Goal: Information Seeking & Learning: Learn about a topic

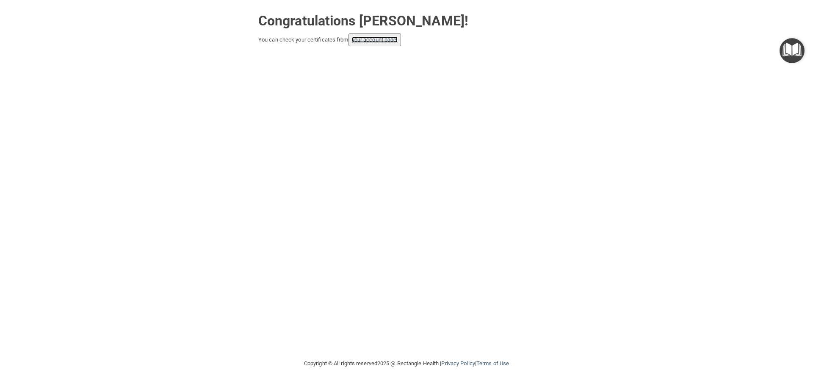
click at [378, 43] on link "your account page!" at bounding box center [375, 39] width 46 height 6
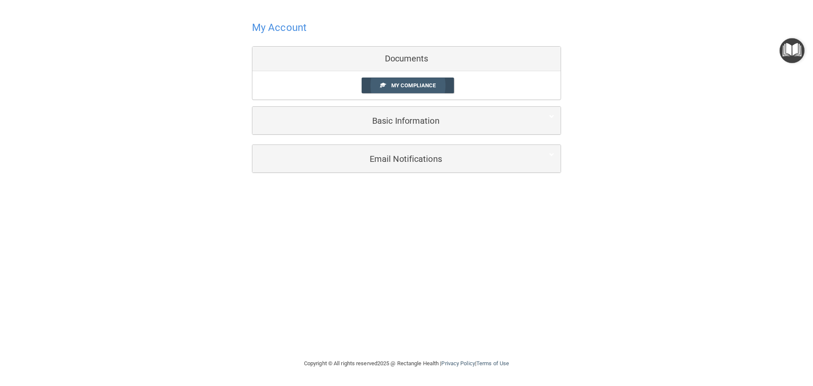
click at [396, 87] on span "My Compliance" at bounding box center [413, 85] width 44 height 6
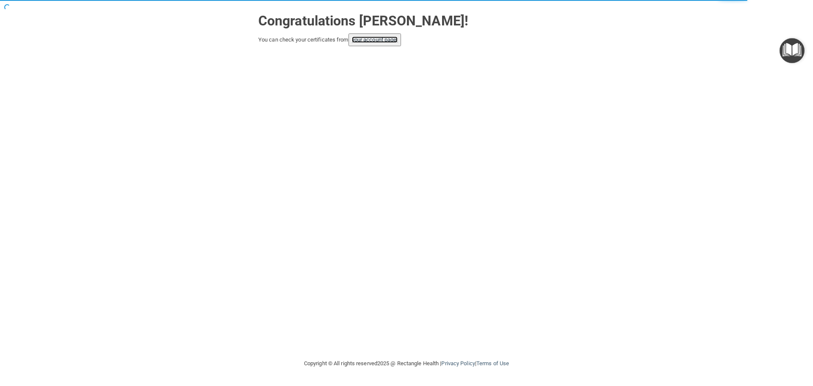
click at [372, 40] on link "your account page!" at bounding box center [375, 39] width 46 height 6
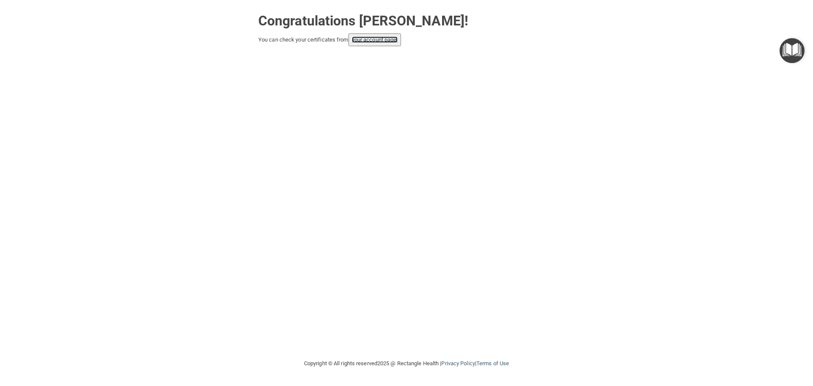
click at [365, 39] on link "your account page!" at bounding box center [375, 39] width 46 height 6
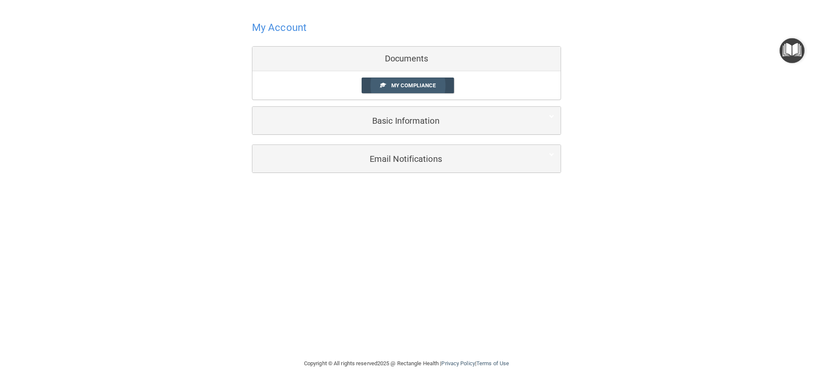
click at [427, 85] on span "My Compliance" at bounding box center [413, 85] width 44 height 6
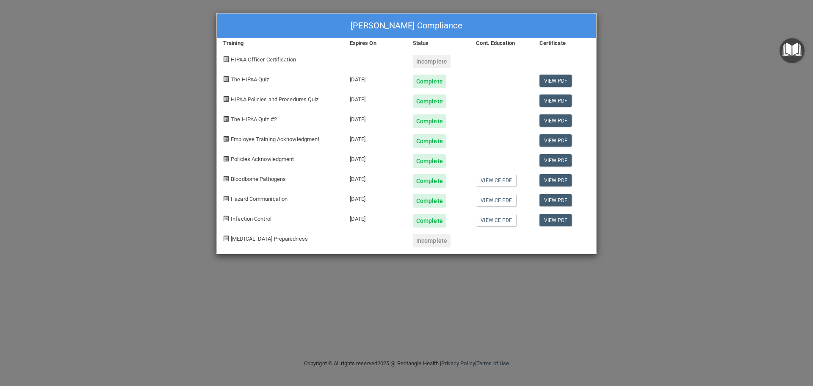
click at [432, 63] on div "Incomplete" at bounding box center [432, 62] width 38 height 14
click at [431, 60] on div "Incomplete" at bounding box center [432, 62] width 38 height 14
click at [444, 242] on div "Incomplete" at bounding box center [432, 241] width 38 height 14
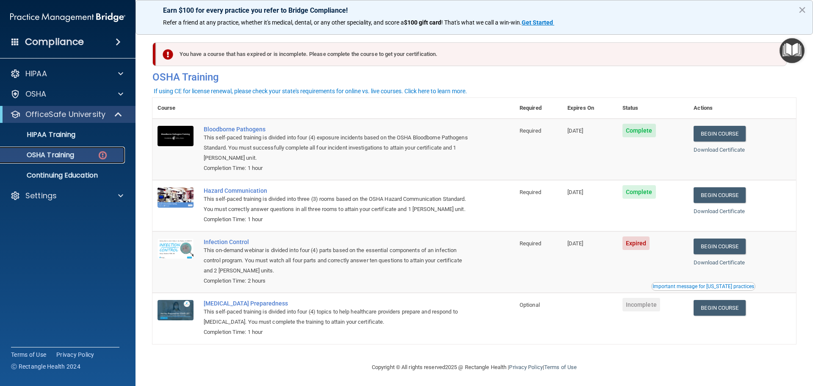
click at [85, 155] on div "OSHA Training" at bounding box center [64, 155] width 116 height 8
click at [733, 254] on link "Begin Course" at bounding box center [720, 247] width 52 height 16
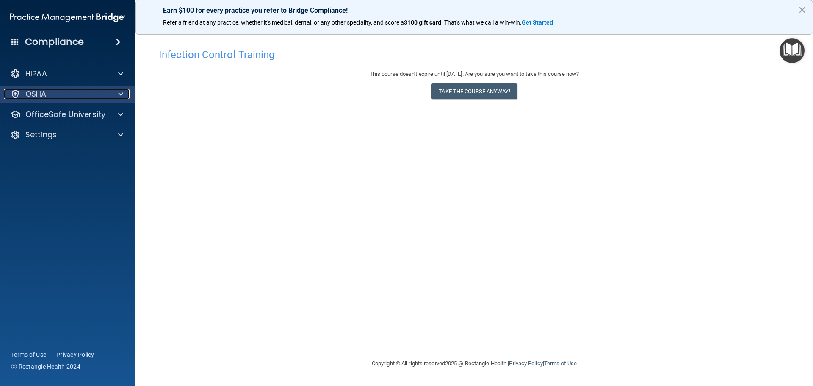
click at [77, 96] on div "OSHA" at bounding box center [56, 94] width 105 height 10
click at [101, 117] on p "OfficeSafe University" at bounding box center [65, 114] width 80 height 10
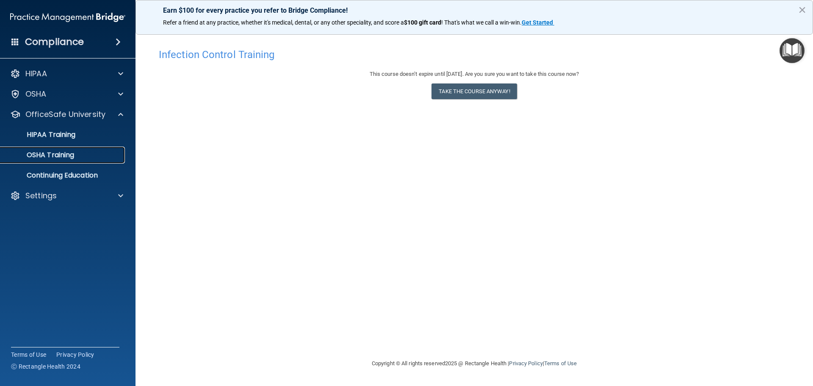
click at [74, 158] on p "OSHA Training" at bounding box center [40, 155] width 69 height 8
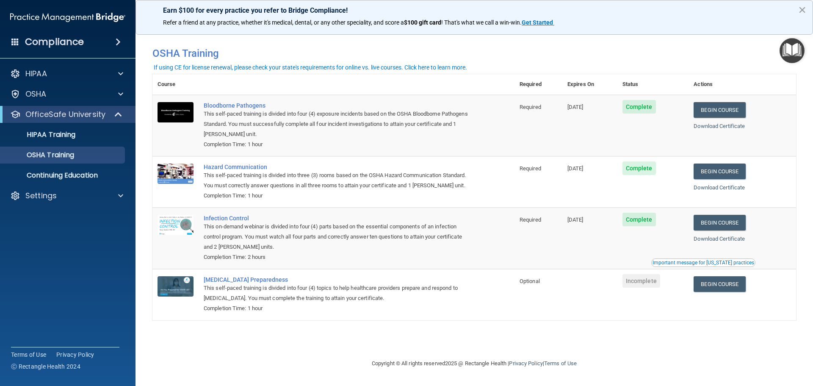
click at [108, 44] on div "Compliance" at bounding box center [68, 42] width 136 height 19
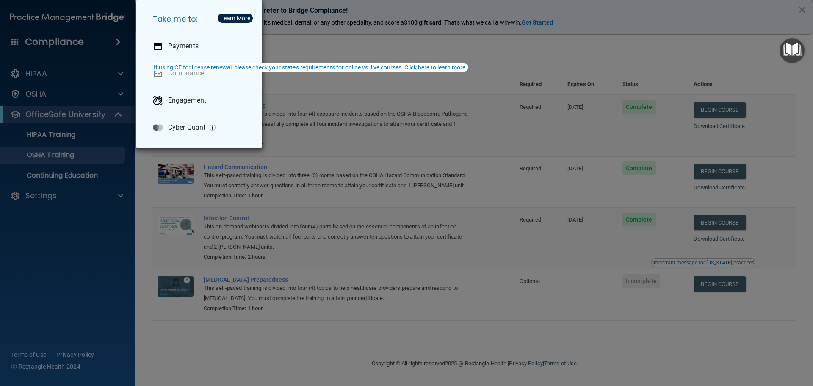
click at [108, 44] on div "Take me to: Payments Compliance Engagement Cyber Quant" at bounding box center [406, 193] width 813 height 386
